Goal: Find specific page/section: Find specific page/section

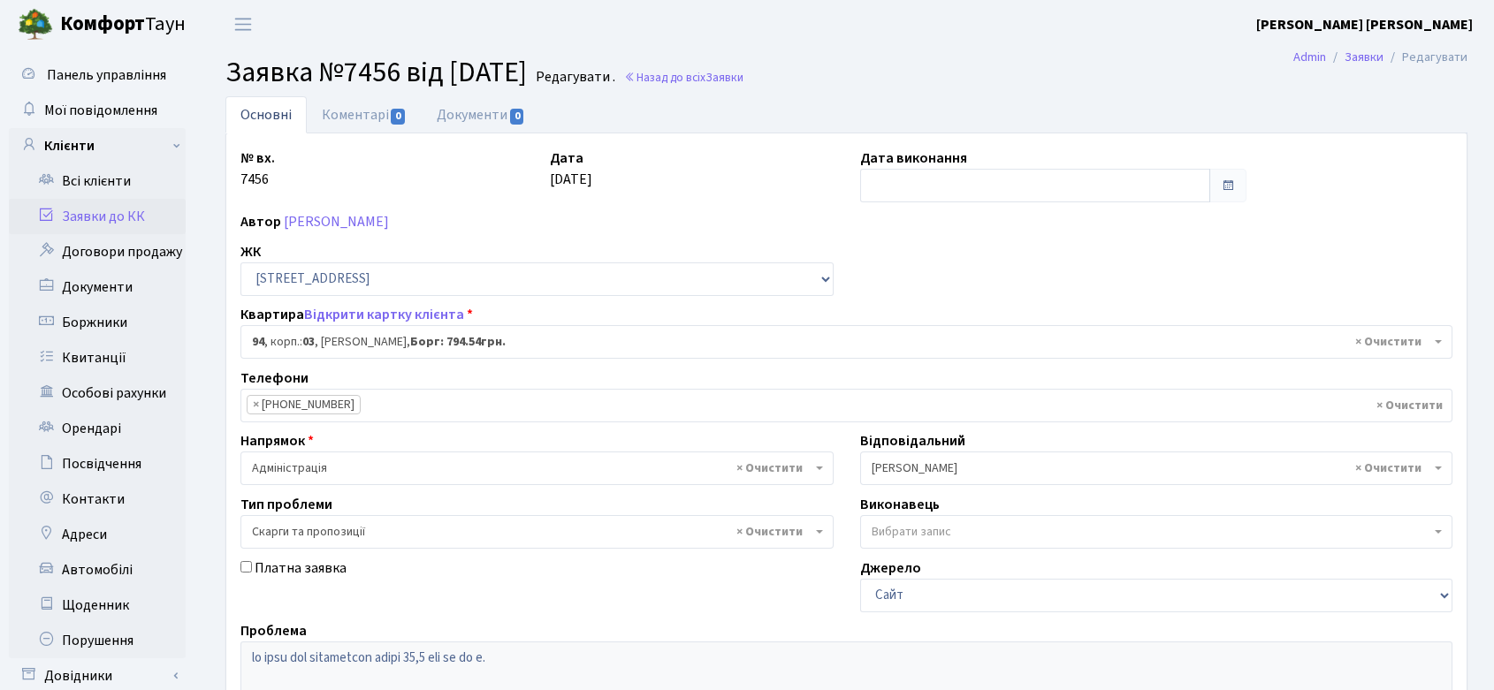
select select "20816"
select select "55"
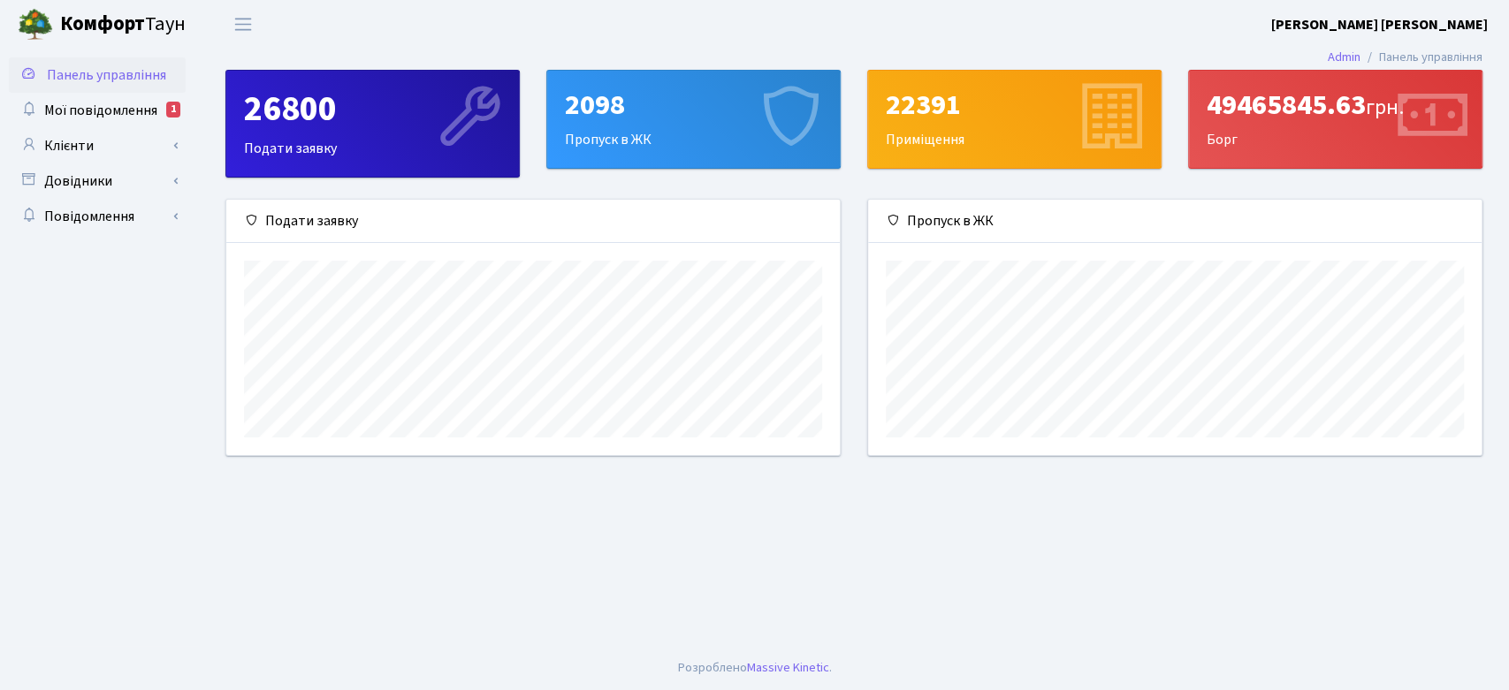
scroll to position [255, 613]
click at [120, 109] on span "Мої повідомлення" at bounding box center [100, 110] width 113 height 19
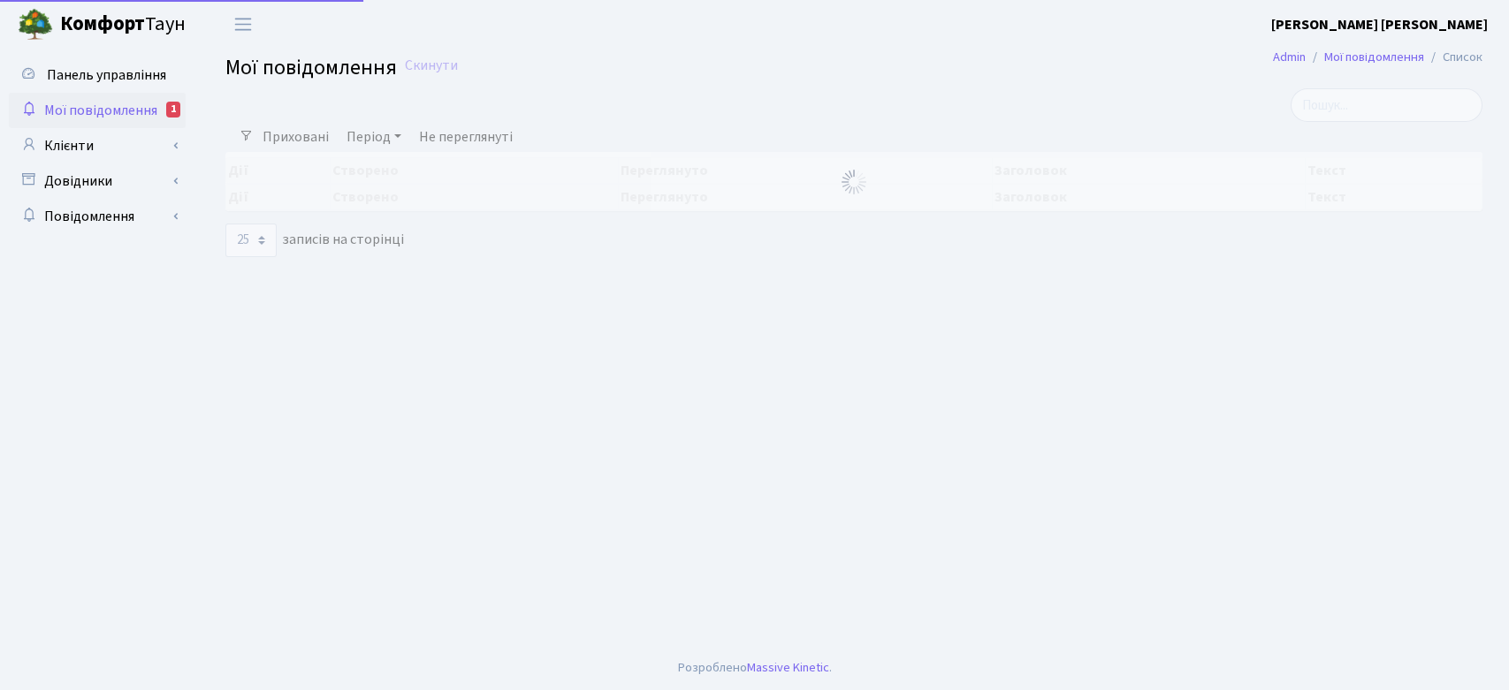
select select "25"
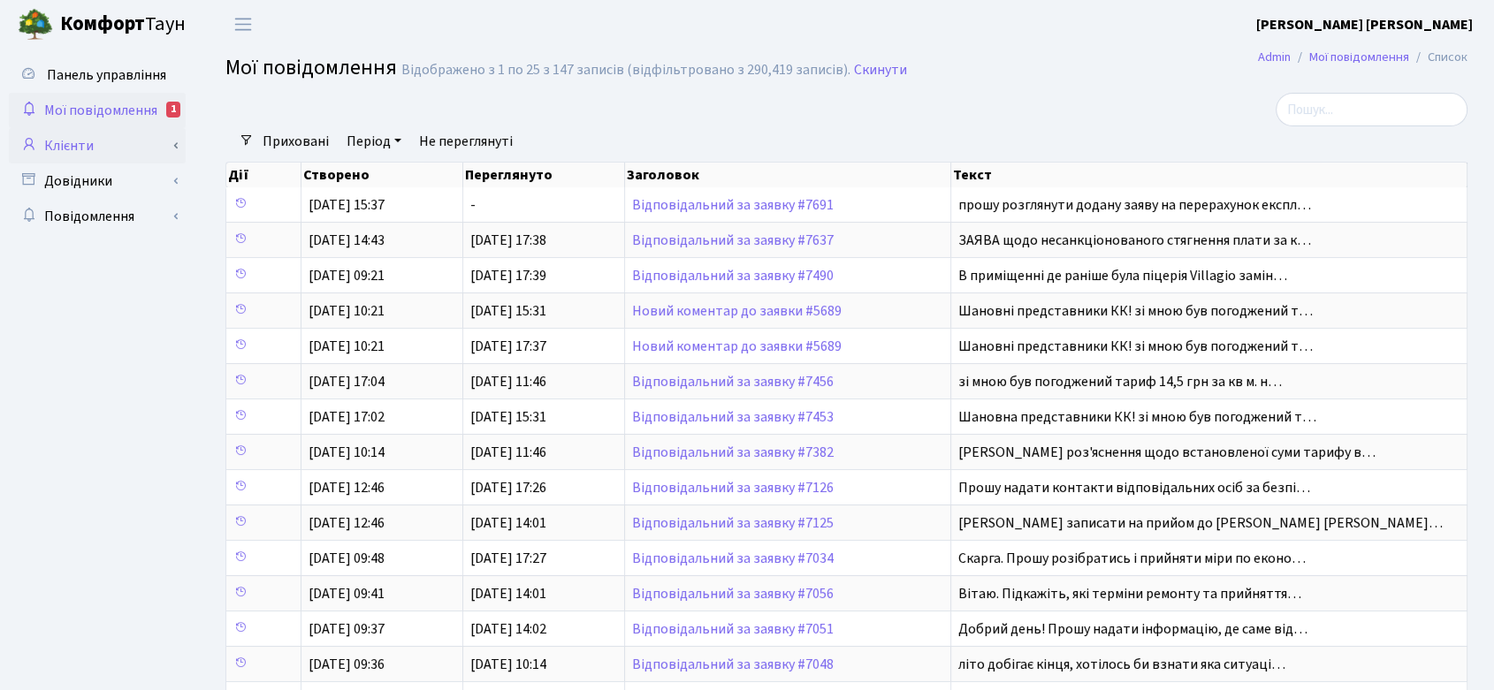
click at [86, 140] on link "Клієнти" at bounding box center [97, 145] width 177 height 35
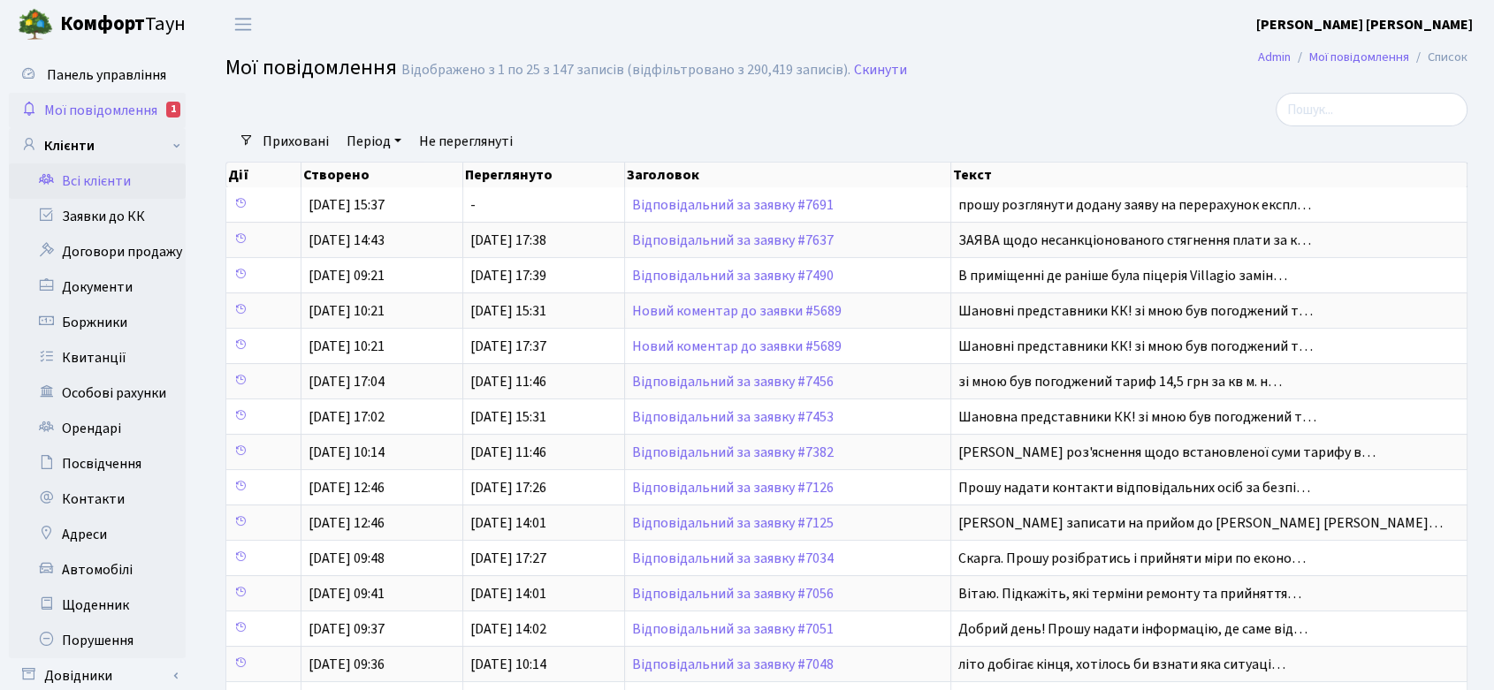
click at [103, 177] on link "Всі клієнти" at bounding box center [97, 181] width 177 height 35
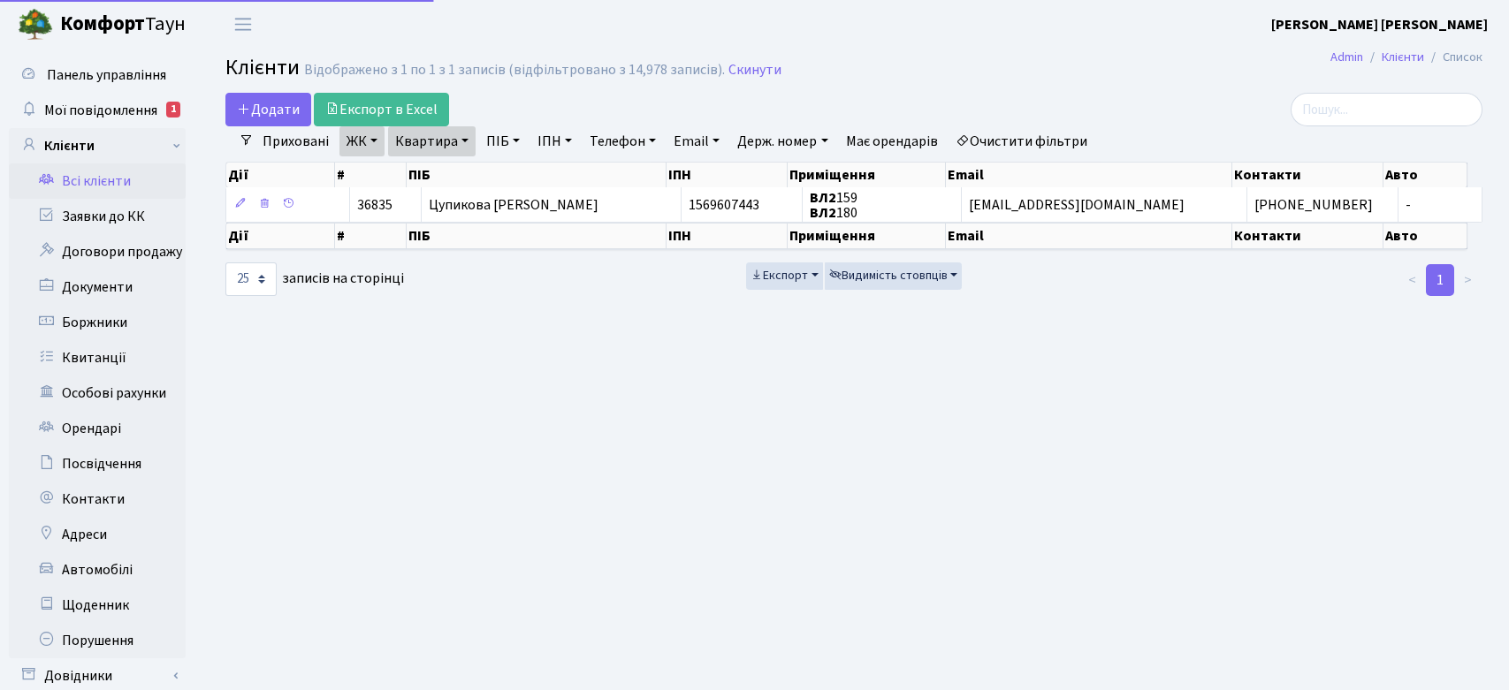
select select "25"
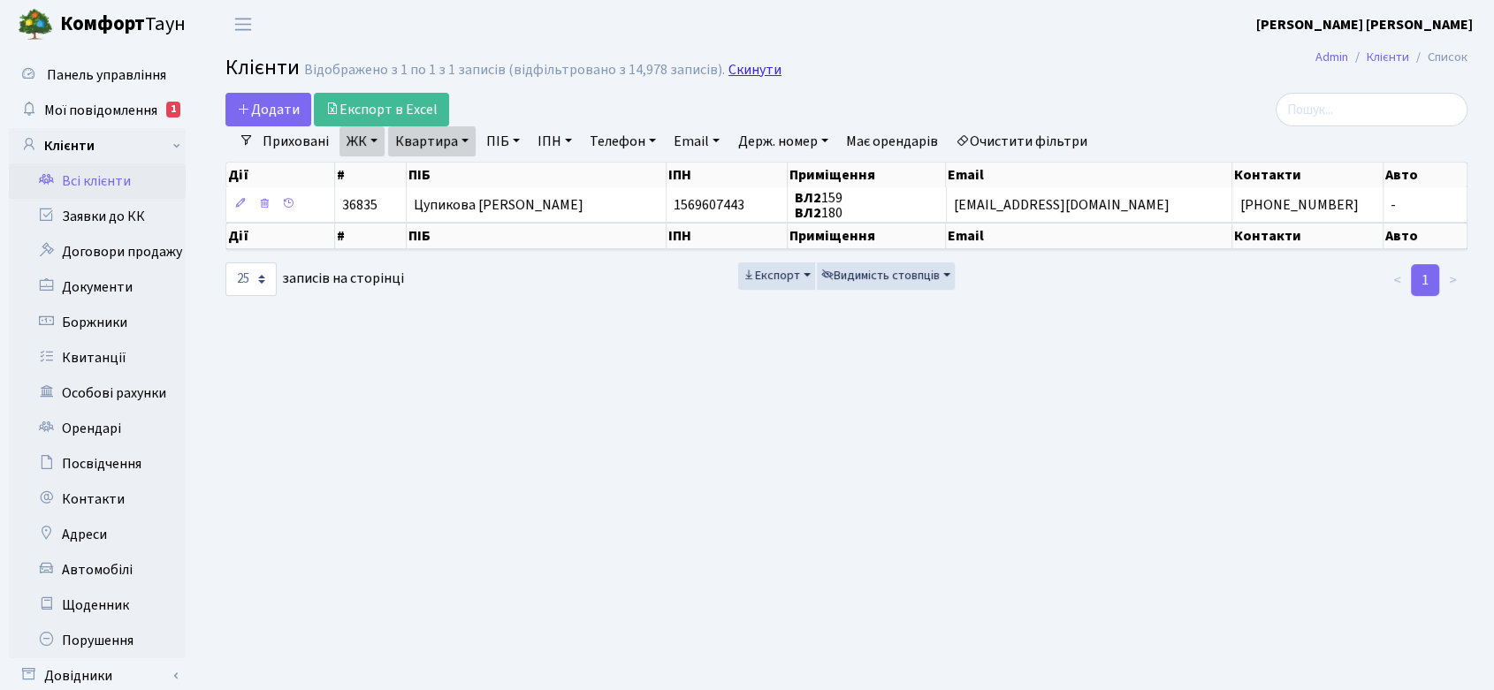
click at [751, 68] on link "Скинути" at bounding box center [754, 70] width 53 height 17
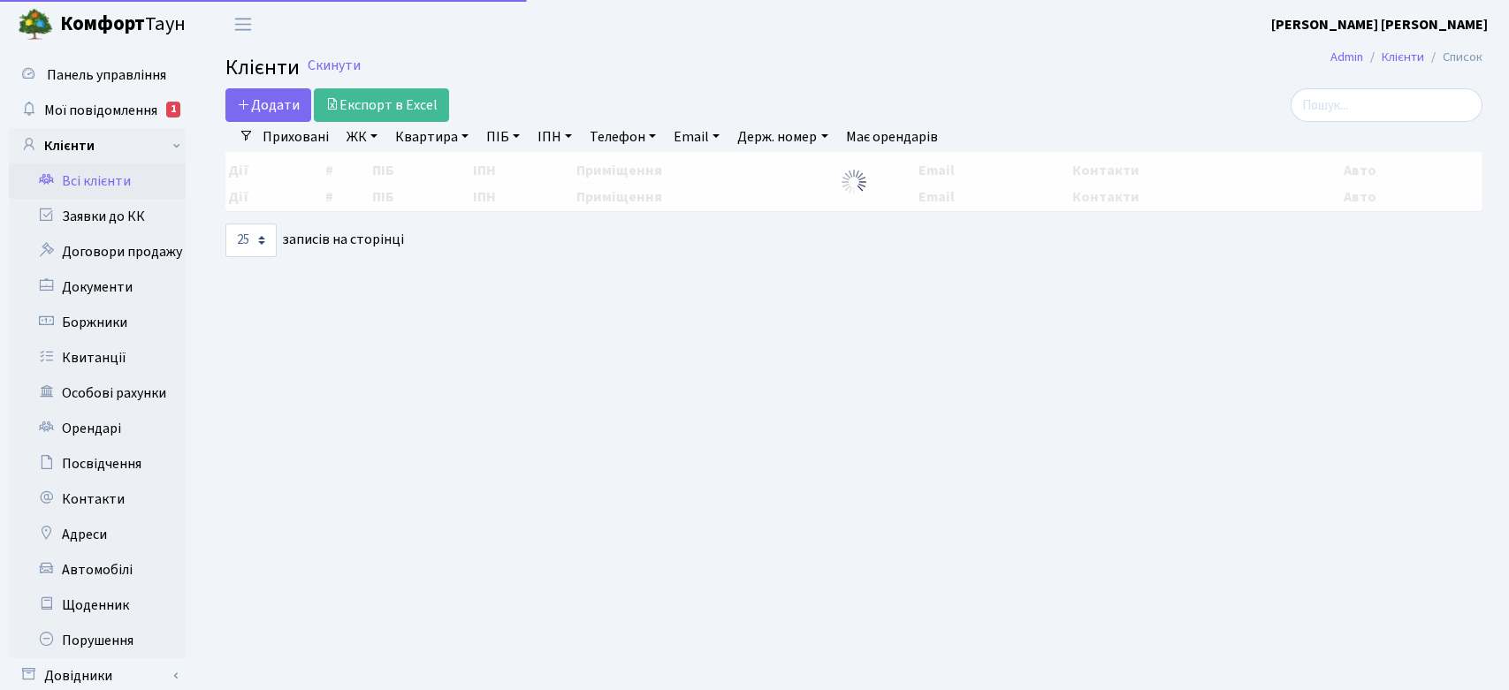
select select "25"
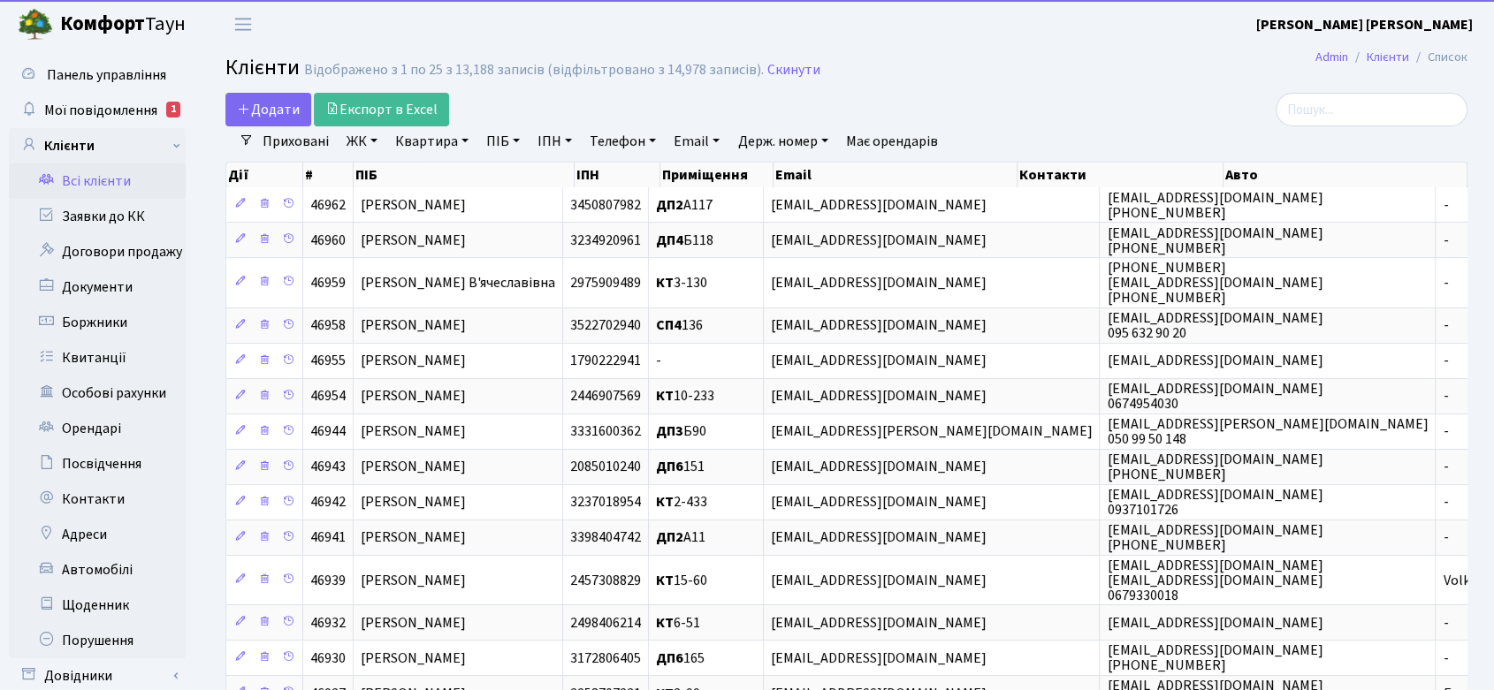
click at [365, 136] on link "ЖК" at bounding box center [361, 141] width 45 height 30
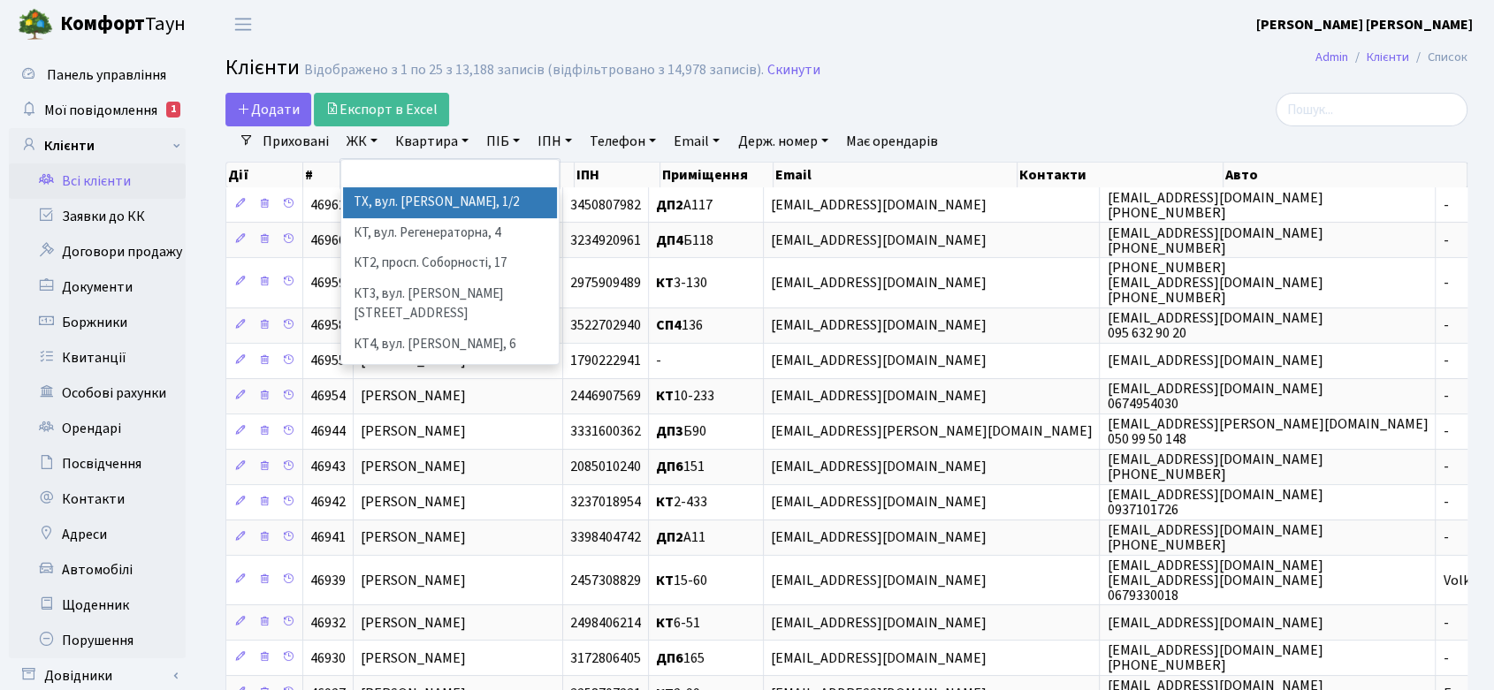
click at [406, 196] on li "ТХ, вул. [PERSON_NAME], 1/2" at bounding box center [450, 202] width 214 height 31
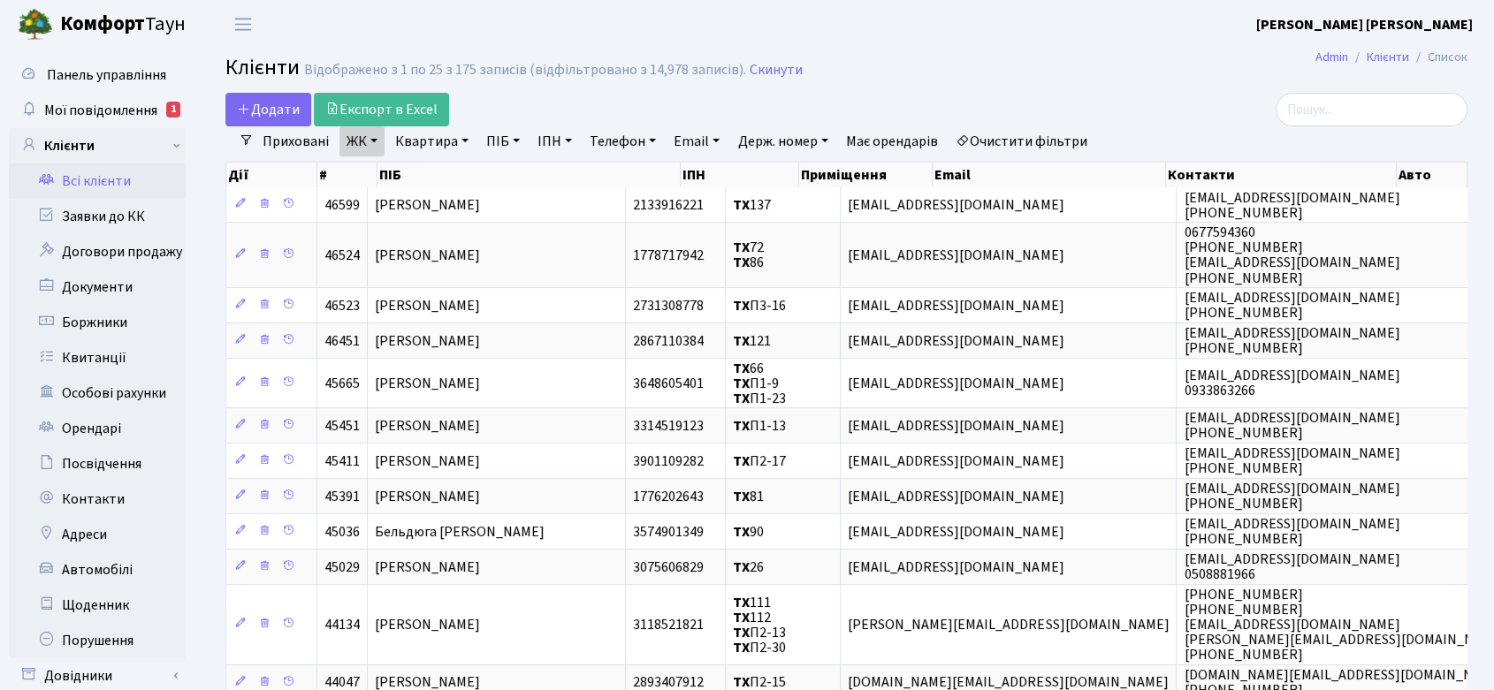
click at [514, 141] on link "ПІБ" at bounding box center [503, 141] width 48 height 30
type input "урв"
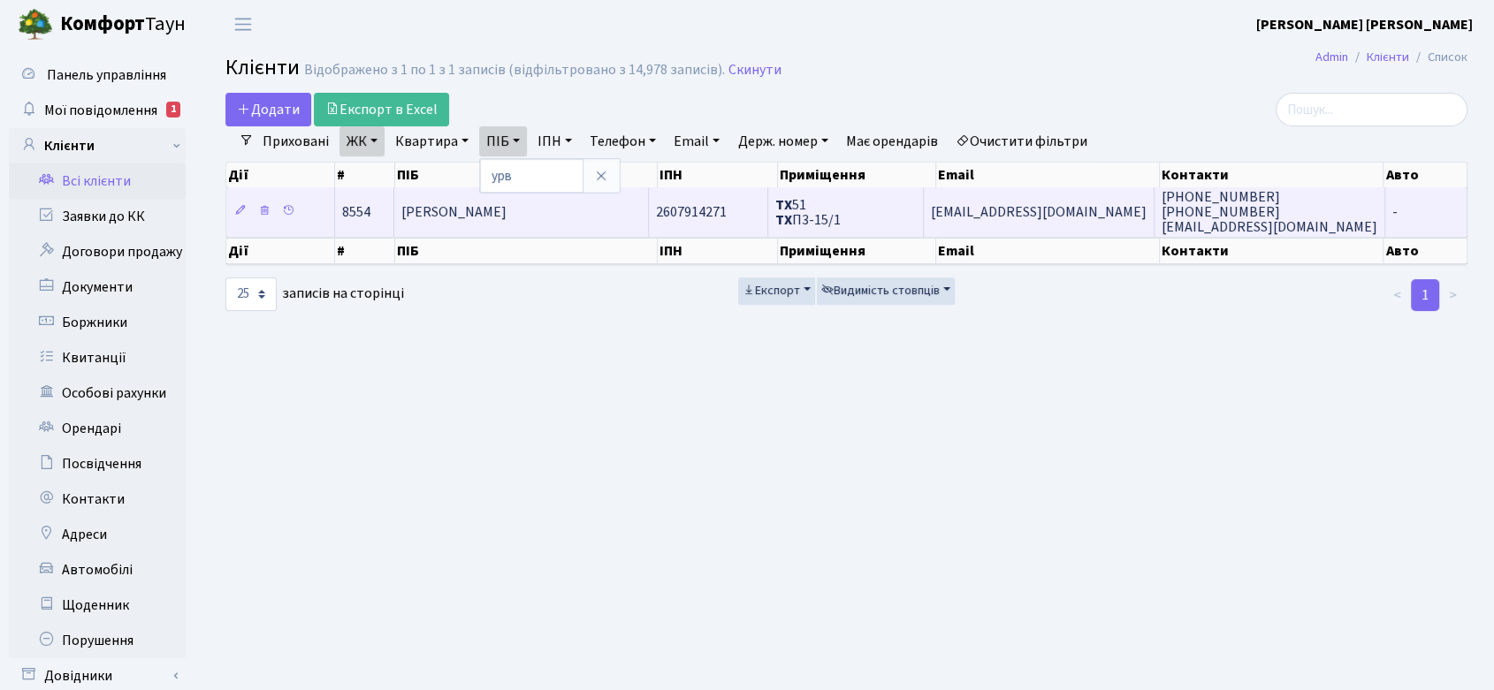
click at [506, 210] on span "[PERSON_NAME]" at bounding box center [453, 211] width 105 height 19
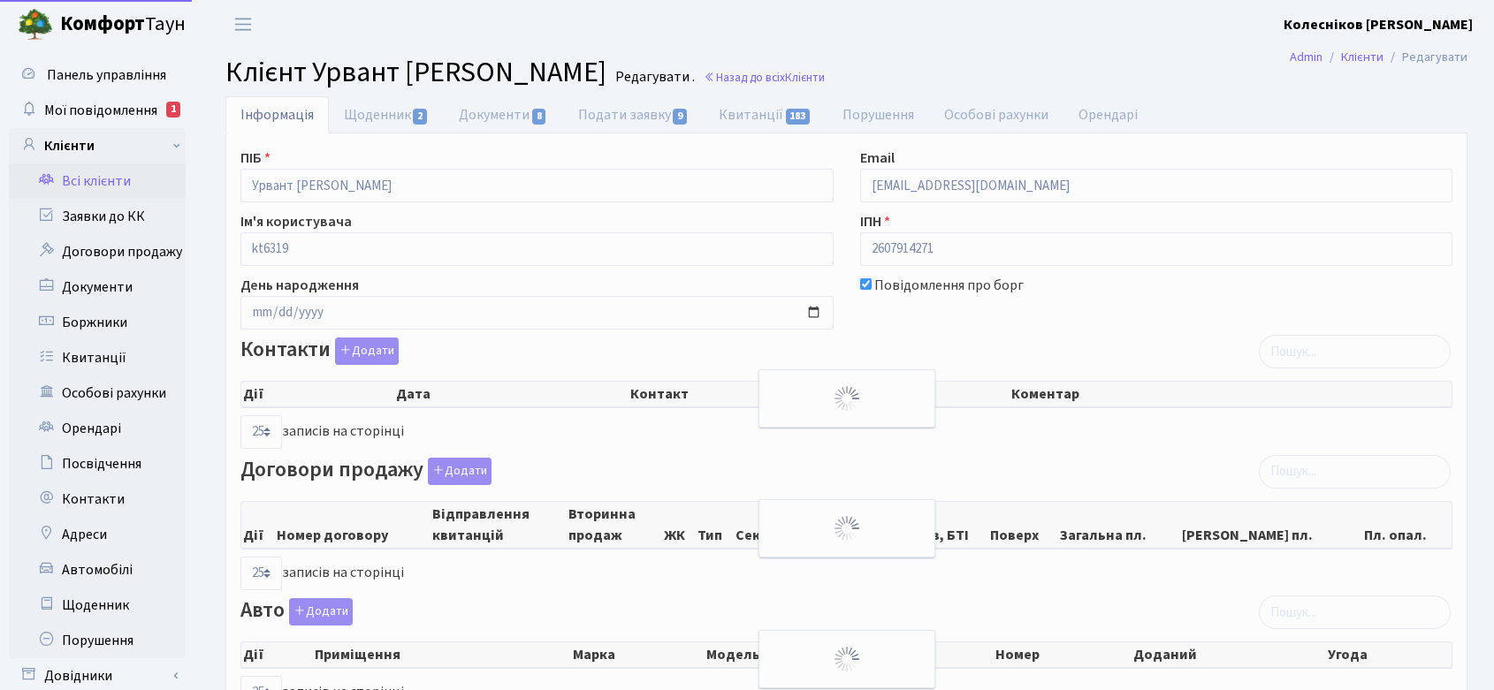
select select "25"
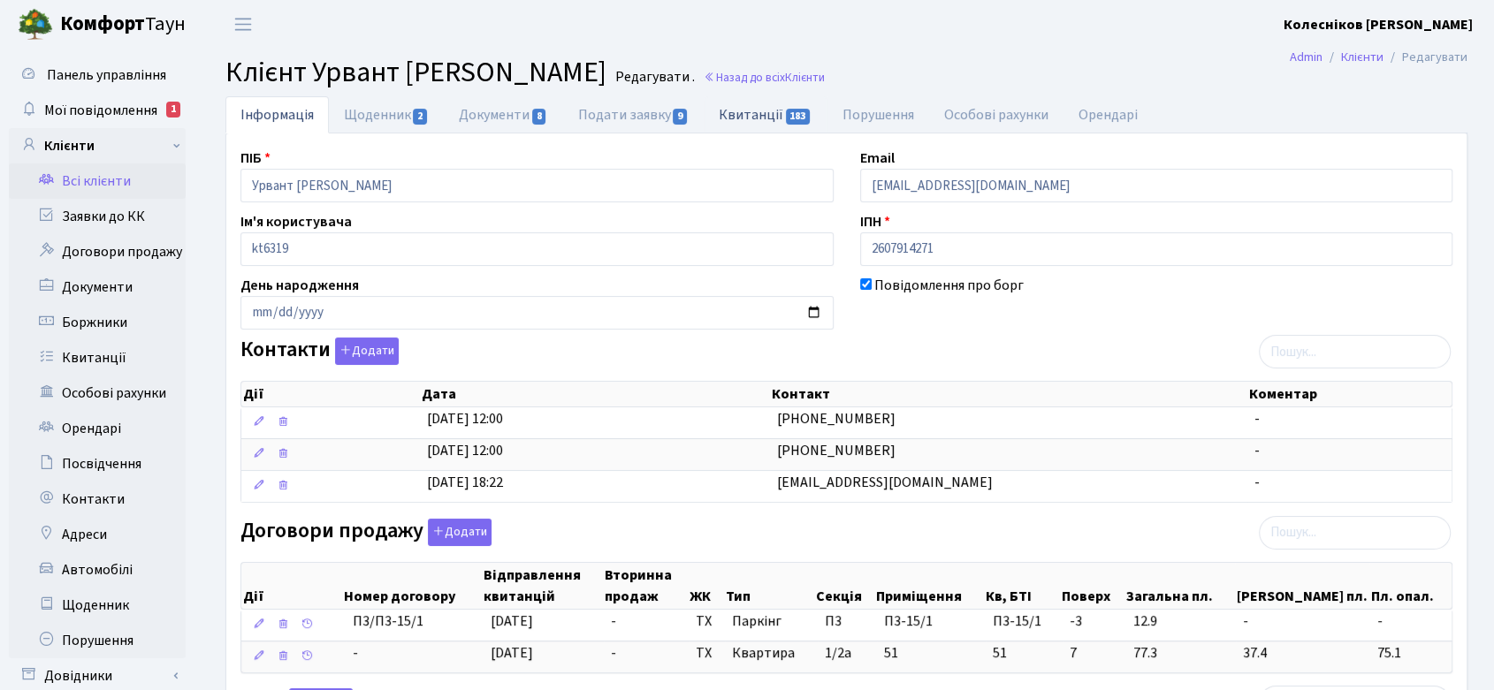
click at [782, 118] on link "Квитанції 183" at bounding box center [765, 114] width 123 height 36
select select "25"
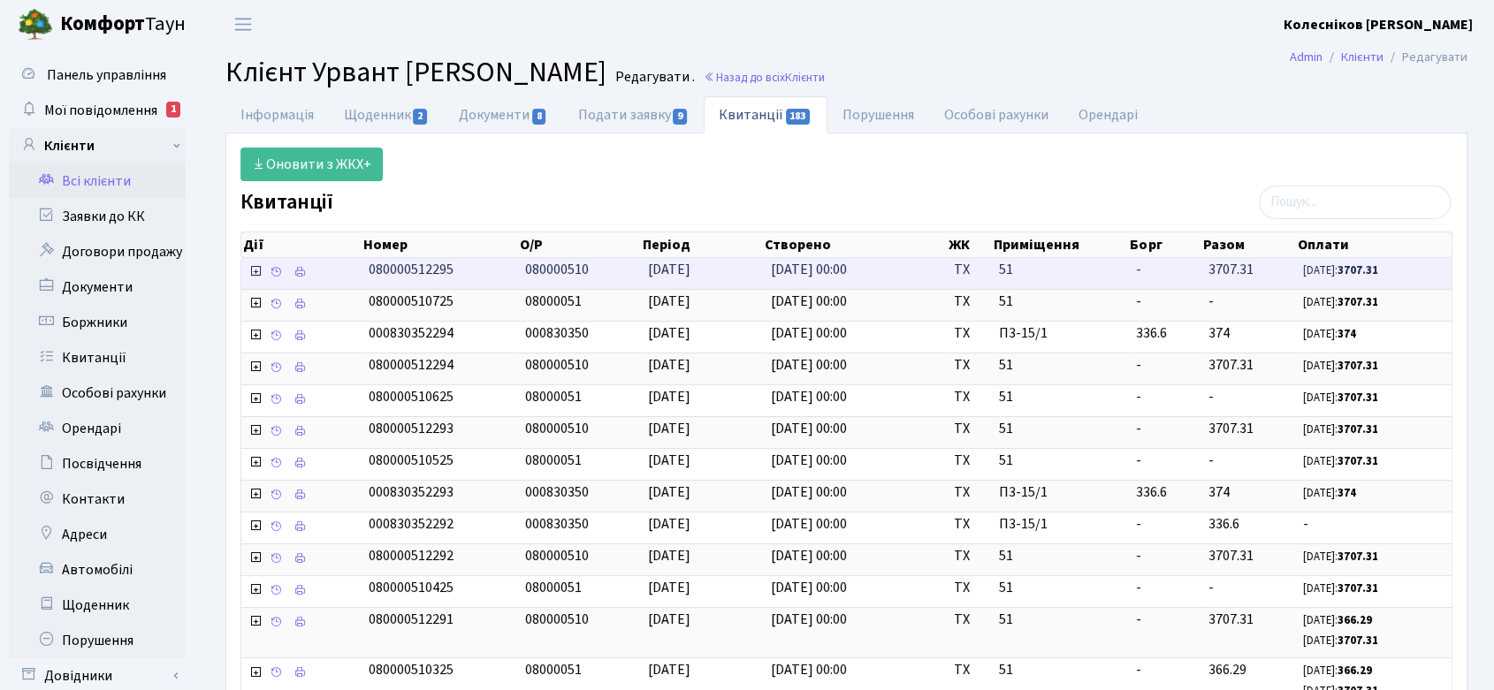
click at [1251, 264] on span "3707.31" at bounding box center [1229, 269] width 45 height 19
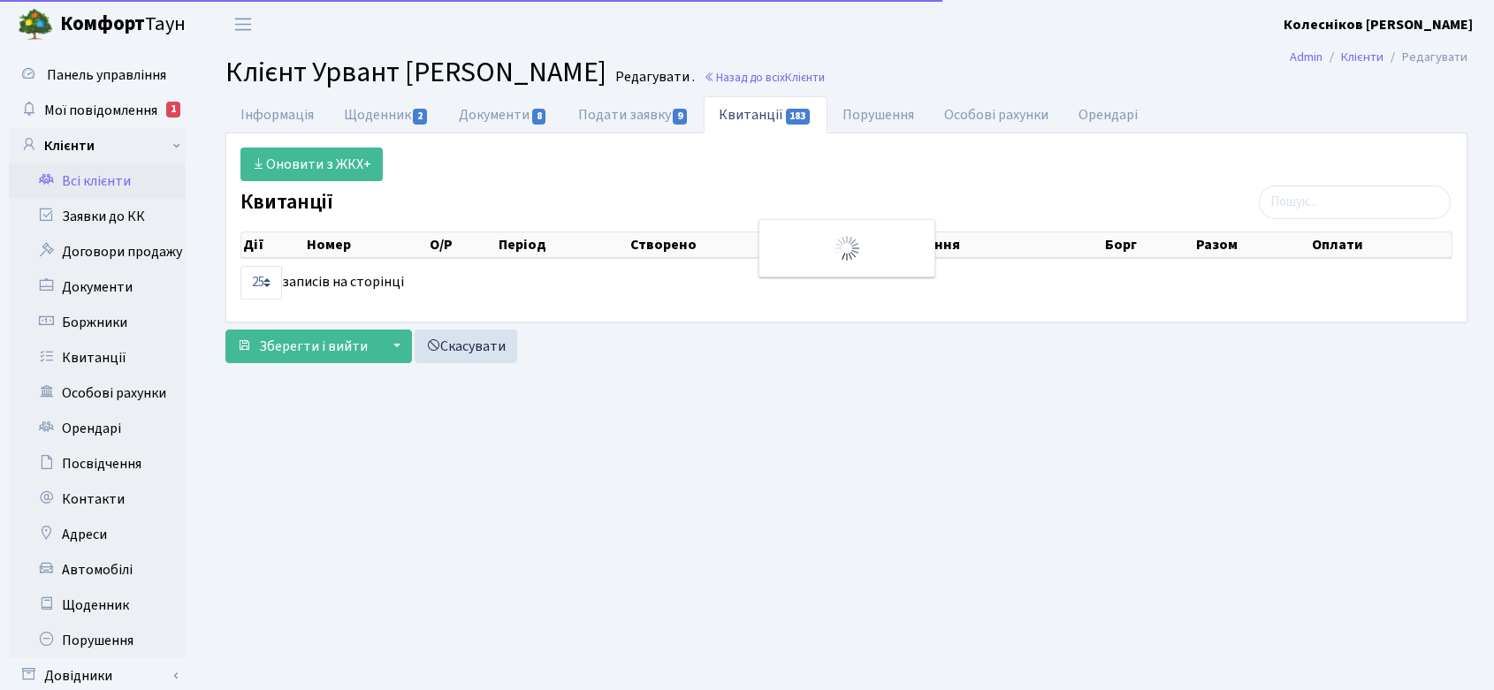
select select "25"
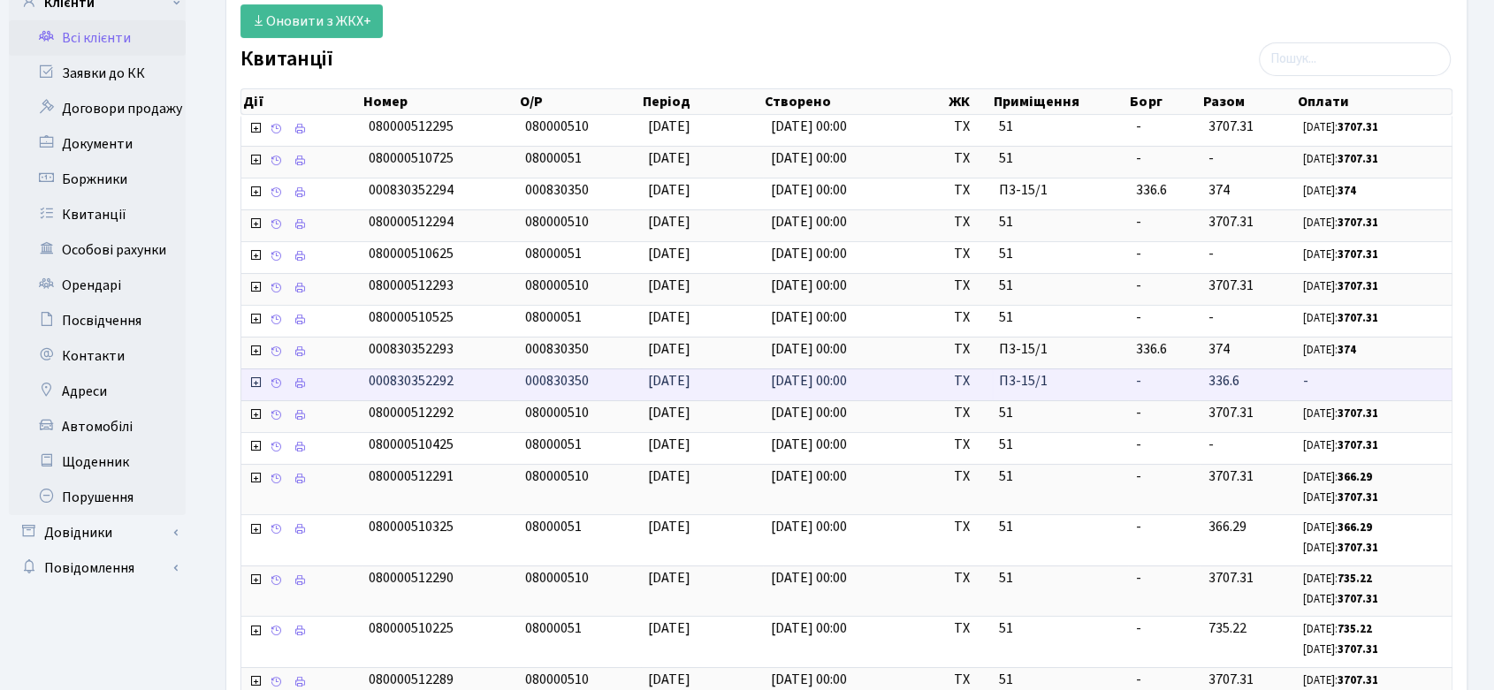
scroll to position [144, 0]
click at [1328, 376] on span "-" at bounding box center [1373, 380] width 141 height 20
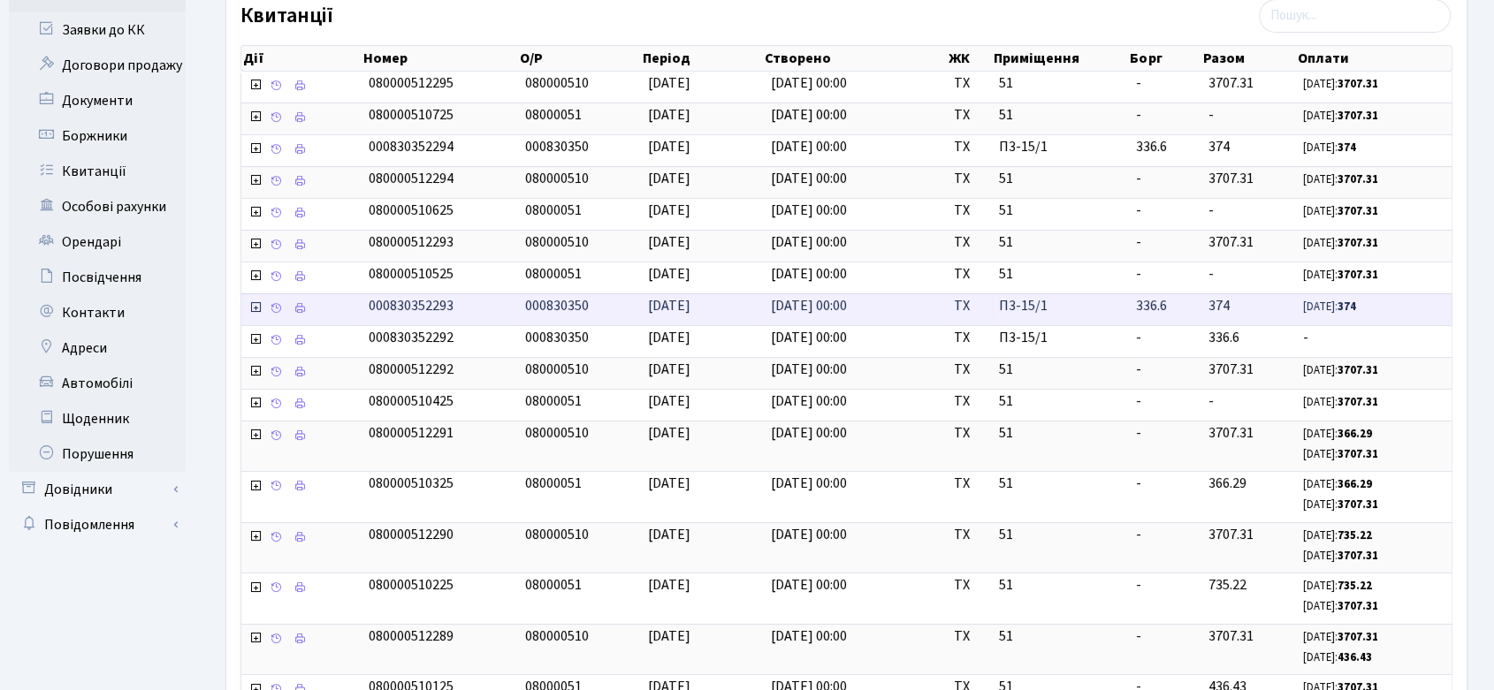
scroll to position [231, 0]
